Goal: Task Accomplishment & Management: Use online tool/utility

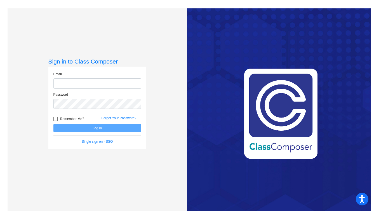
type input "[EMAIL_ADDRESS][DOMAIN_NAME]"
click at [114, 129] on button "Log In" at bounding box center [97, 128] width 88 height 8
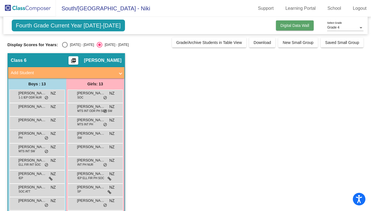
click at [276, 29] on button "Digital Data Wall" at bounding box center [295, 25] width 38 height 10
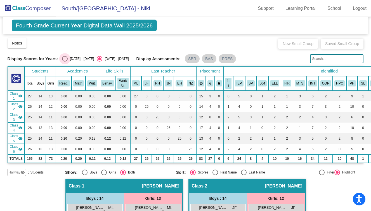
click at [66, 59] on div "Select an option" at bounding box center [65, 59] width 6 height 6
click at [65, 61] on input "[DATE] - [DATE]" at bounding box center [65, 61] width 0 height 0
radio input "true"
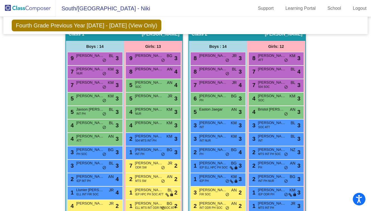
scroll to position [151, 0]
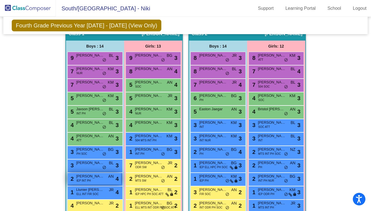
click at [97, 177] on span "[PERSON_NAME]" at bounding box center [90, 176] width 28 height 6
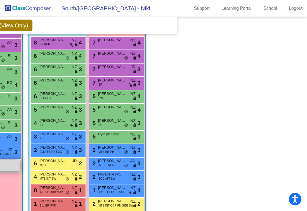
scroll to position [617, 130]
